Goal: Transaction & Acquisition: Purchase product/service

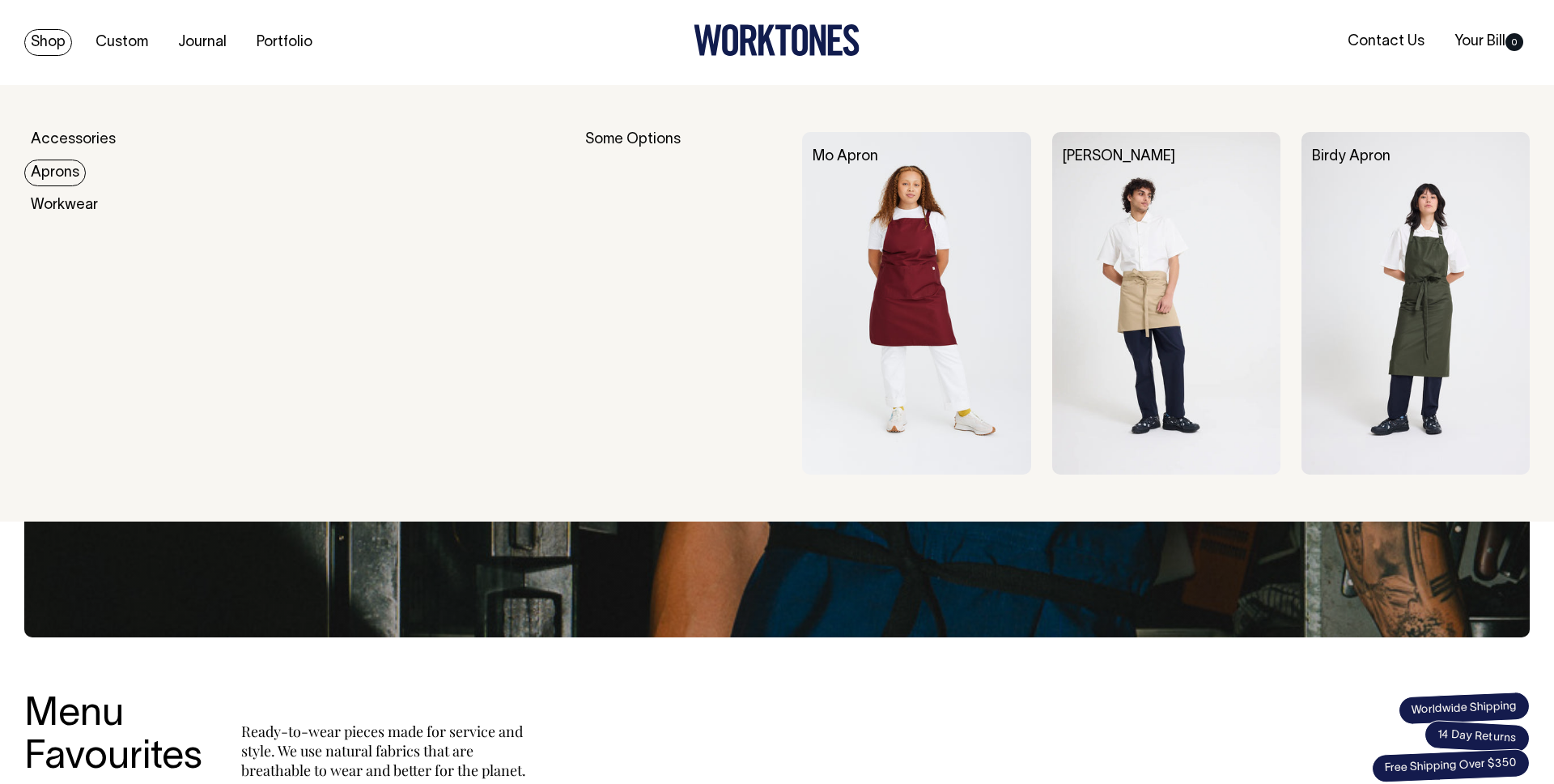
click at [57, 171] on link "Aprons" at bounding box center [55, 172] width 62 height 27
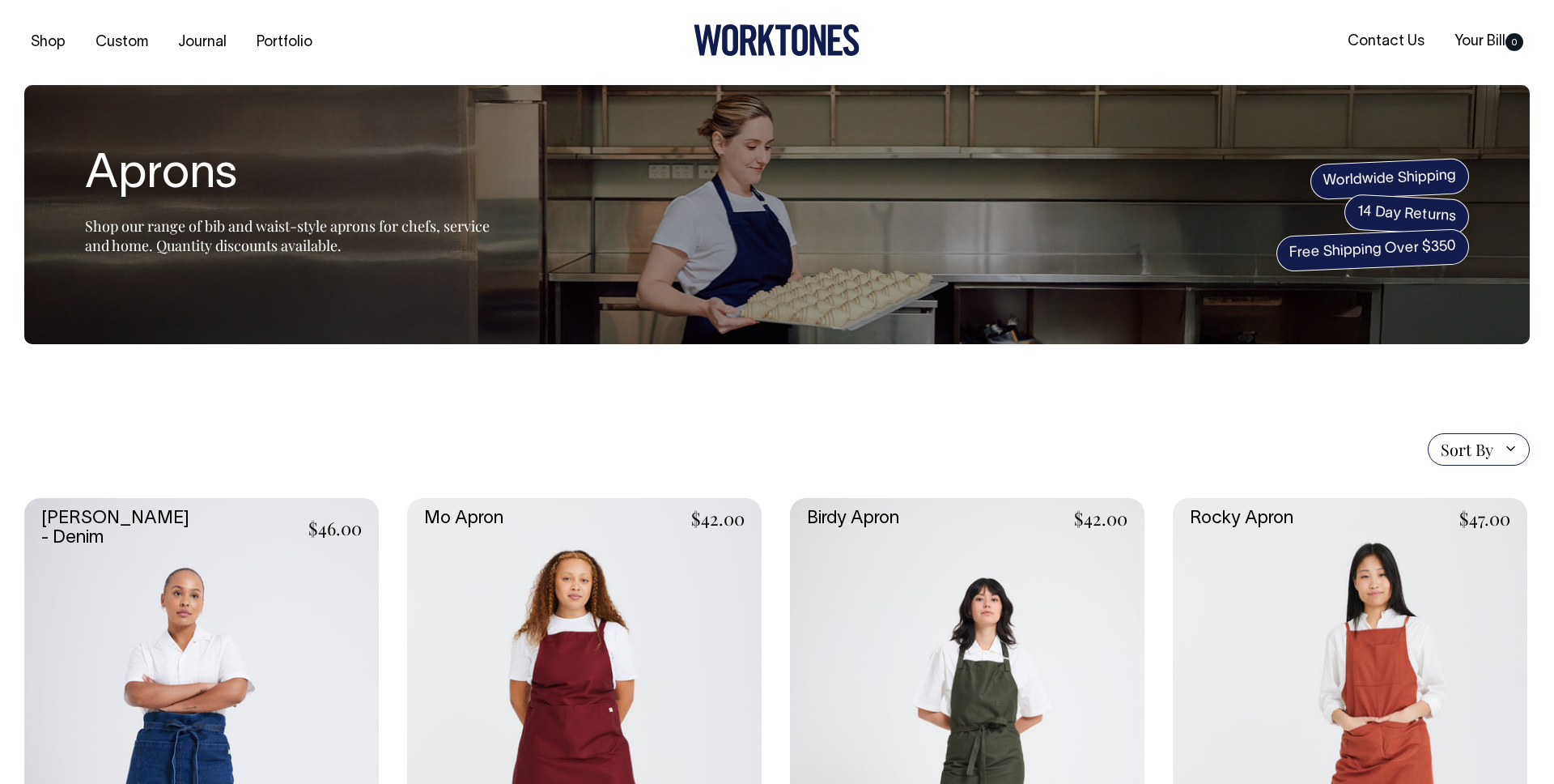
click at [904, 514] on link at bounding box center [967, 764] width 354 height 532
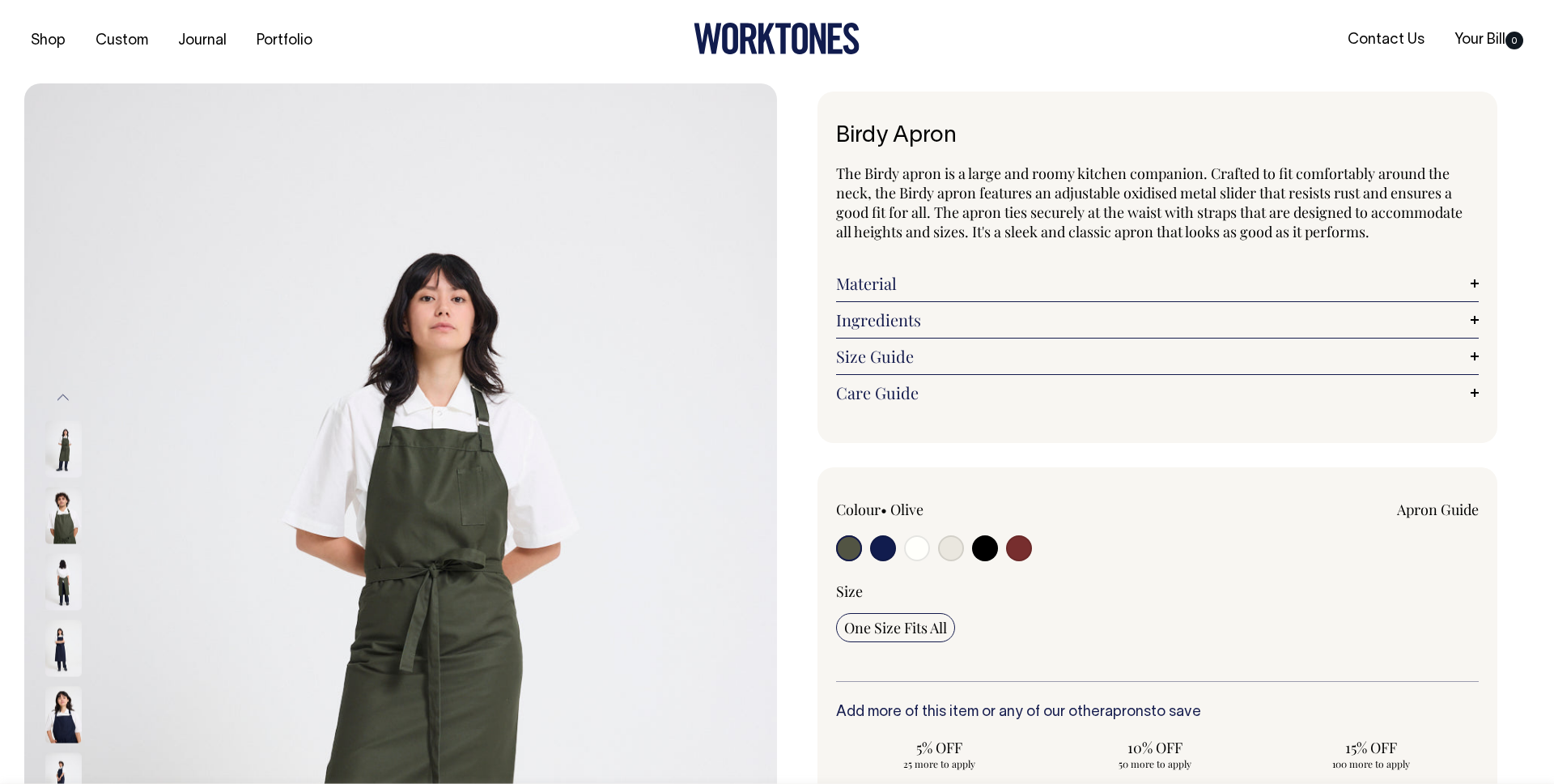
scroll to position [1, 0]
click at [882, 306] on div "Ingredients Extra long waist ties. Clean front finish, no pockets or towel loop…" at bounding box center [1157, 321] width 643 height 36
click at [881, 288] on link "Material" at bounding box center [1157, 285] width 643 height 19
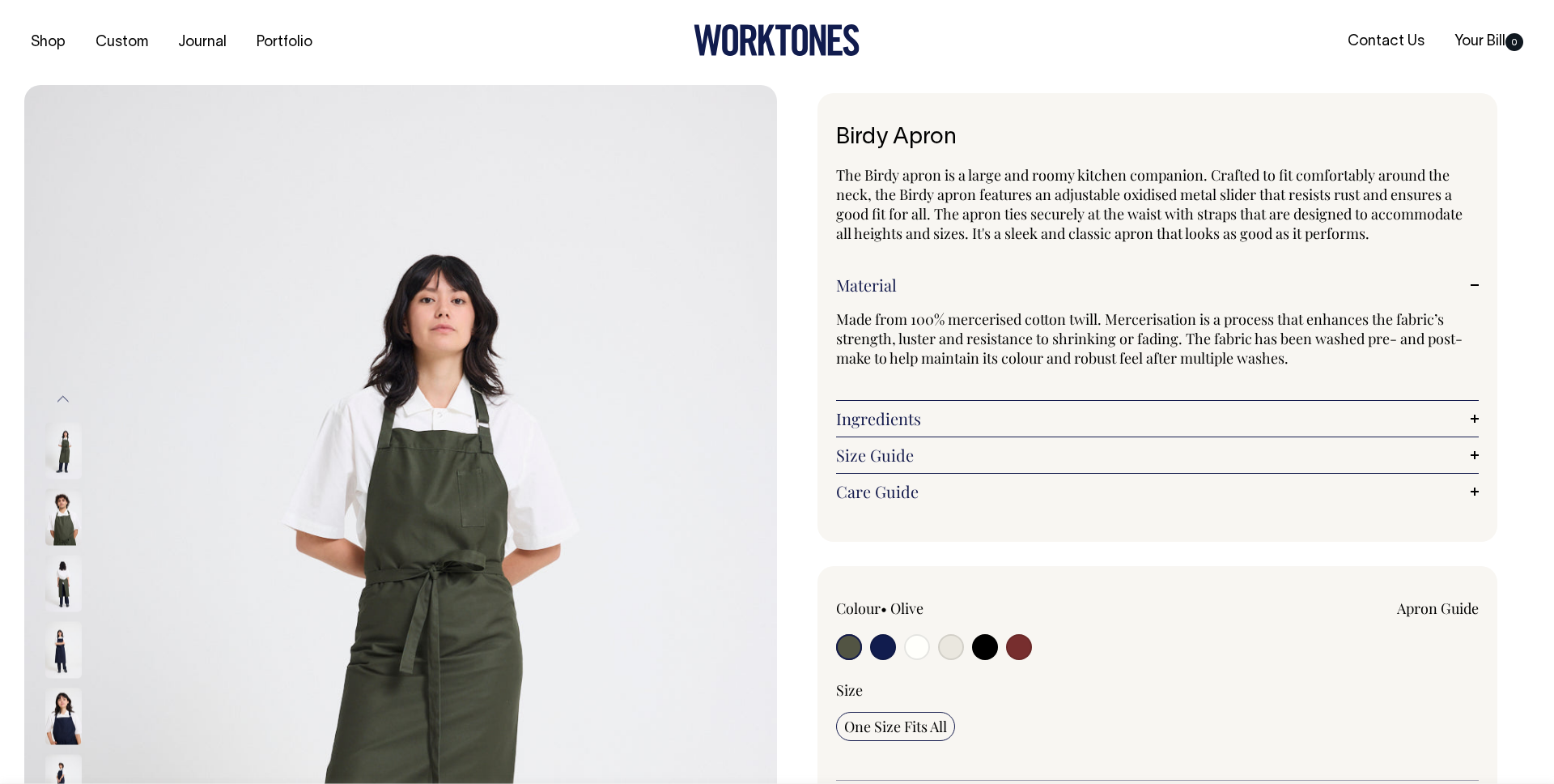
click at [881, 288] on link "Material" at bounding box center [1157, 285] width 643 height 19
